Goal: Find specific page/section: Find specific page/section

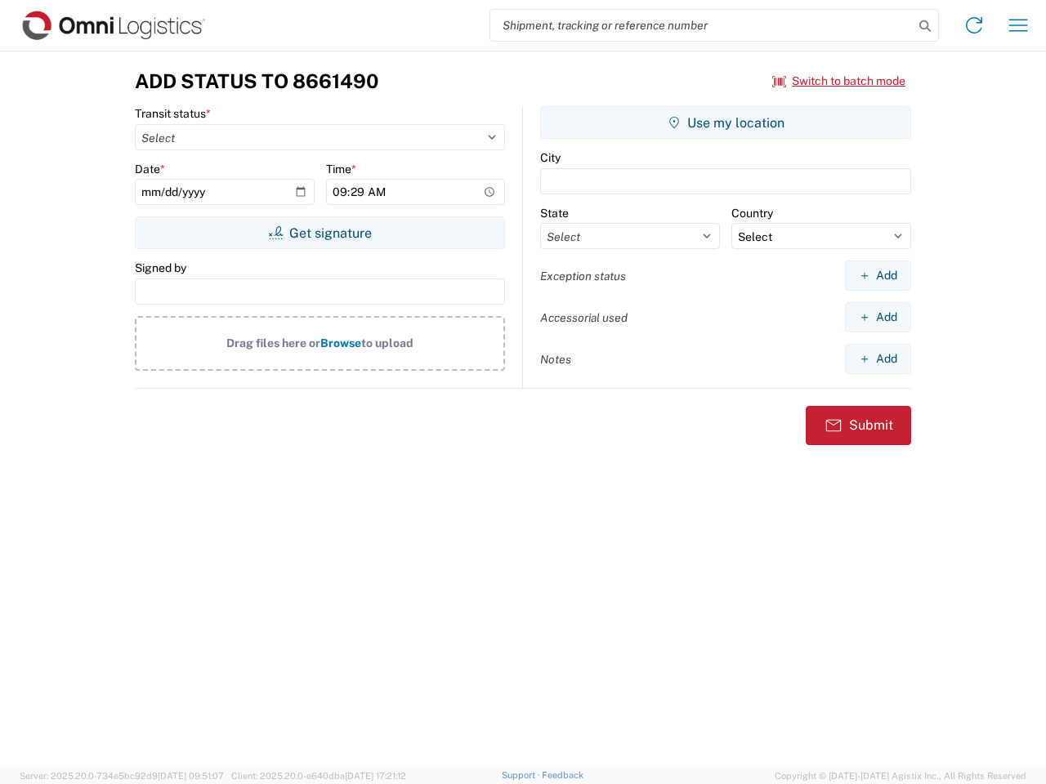
click at [702, 25] on input "search" at bounding box center [701, 25] width 423 height 31
click at [925, 26] on icon at bounding box center [924, 26] width 23 height 23
click at [974, 25] on icon at bounding box center [974, 25] width 26 height 26
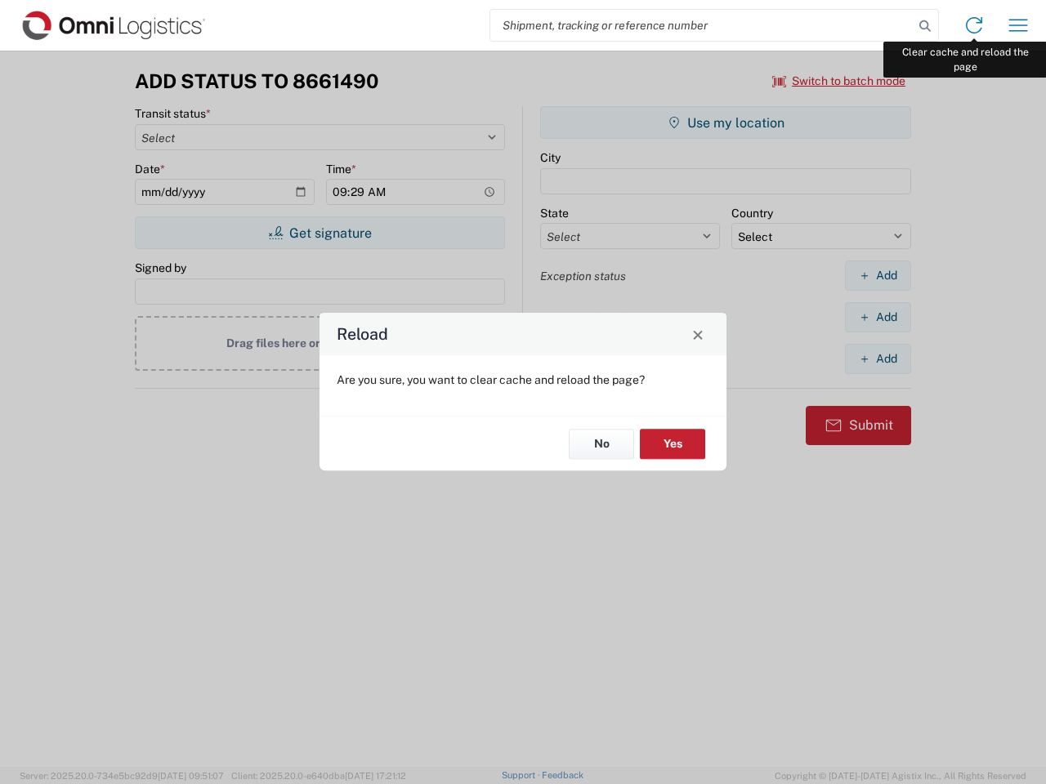
click at [1018, 25] on div "Reload Are you sure, you want to clear cache and reload the page? No Yes" at bounding box center [523, 392] width 1046 height 784
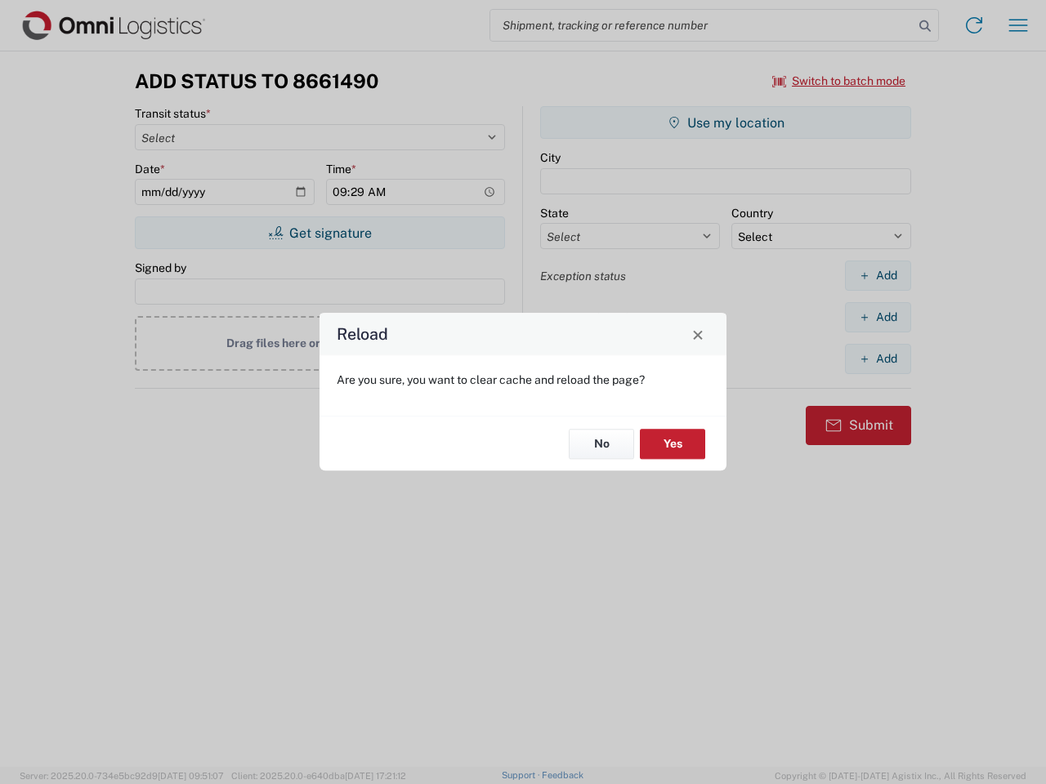
click at [839, 81] on div "Reload Are you sure, you want to clear cache and reload the page? No Yes" at bounding box center [523, 392] width 1046 height 784
click at [319, 233] on div "Reload Are you sure, you want to clear cache and reload the page? No Yes" at bounding box center [523, 392] width 1046 height 784
click at [725, 123] on div "Reload Are you sure, you want to clear cache and reload the page? No Yes" at bounding box center [523, 392] width 1046 height 784
click at [877, 275] on div "Reload Are you sure, you want to clear cache and reload the page? No Yes" at bounding box center [523, 392] width 1046 height 784
click at [877, 317] on div "Reload Are you sure, you want to clear cache and reload the page? No Yes" at bounding box center [523, 392] width 1046 height 784
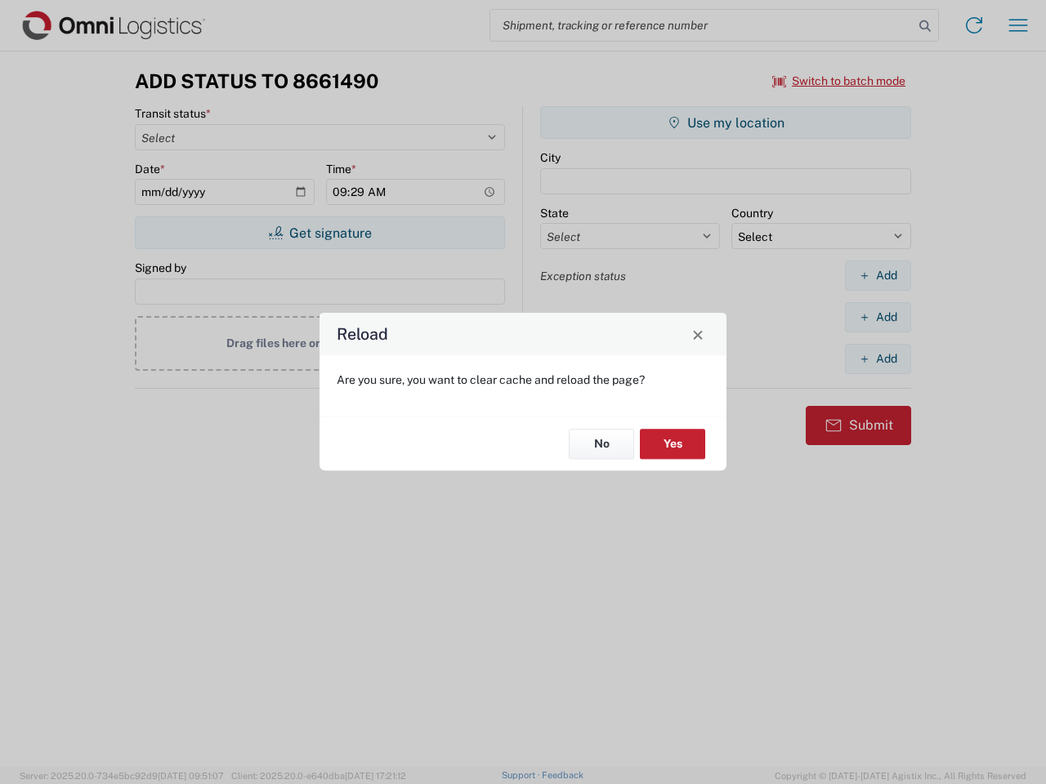
click at [877, 359] on div "Reload Are you sure, you want to clear cache and reload the page? No Yes" at bounding box center [523, 392] width 1046 height 784
